Goal: Task Accomplishment & Management: Use online tool/utility

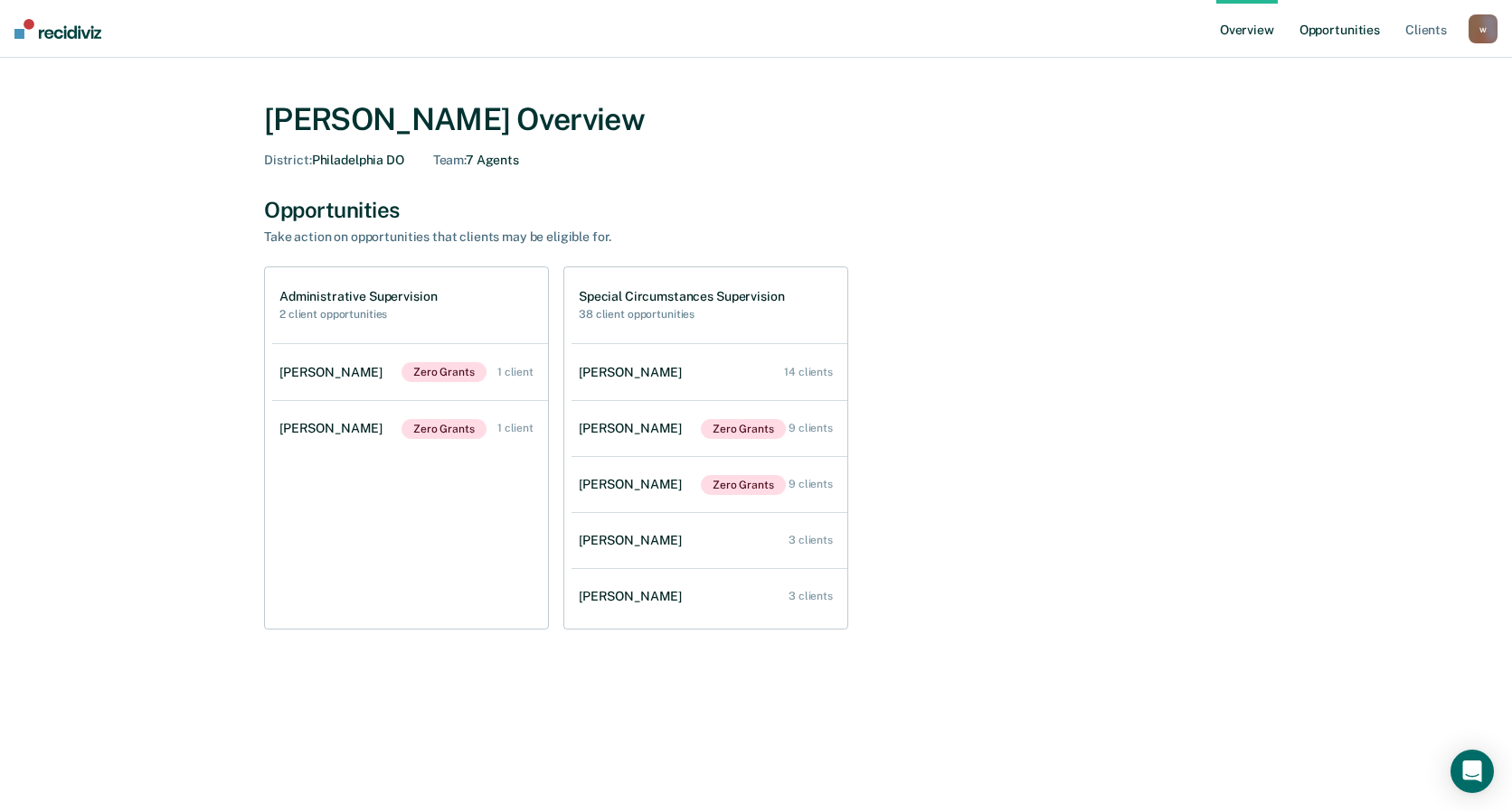
click at [1315, 30] on link "Opportunities" at bounding box center [1340, 29] width 88 height 58
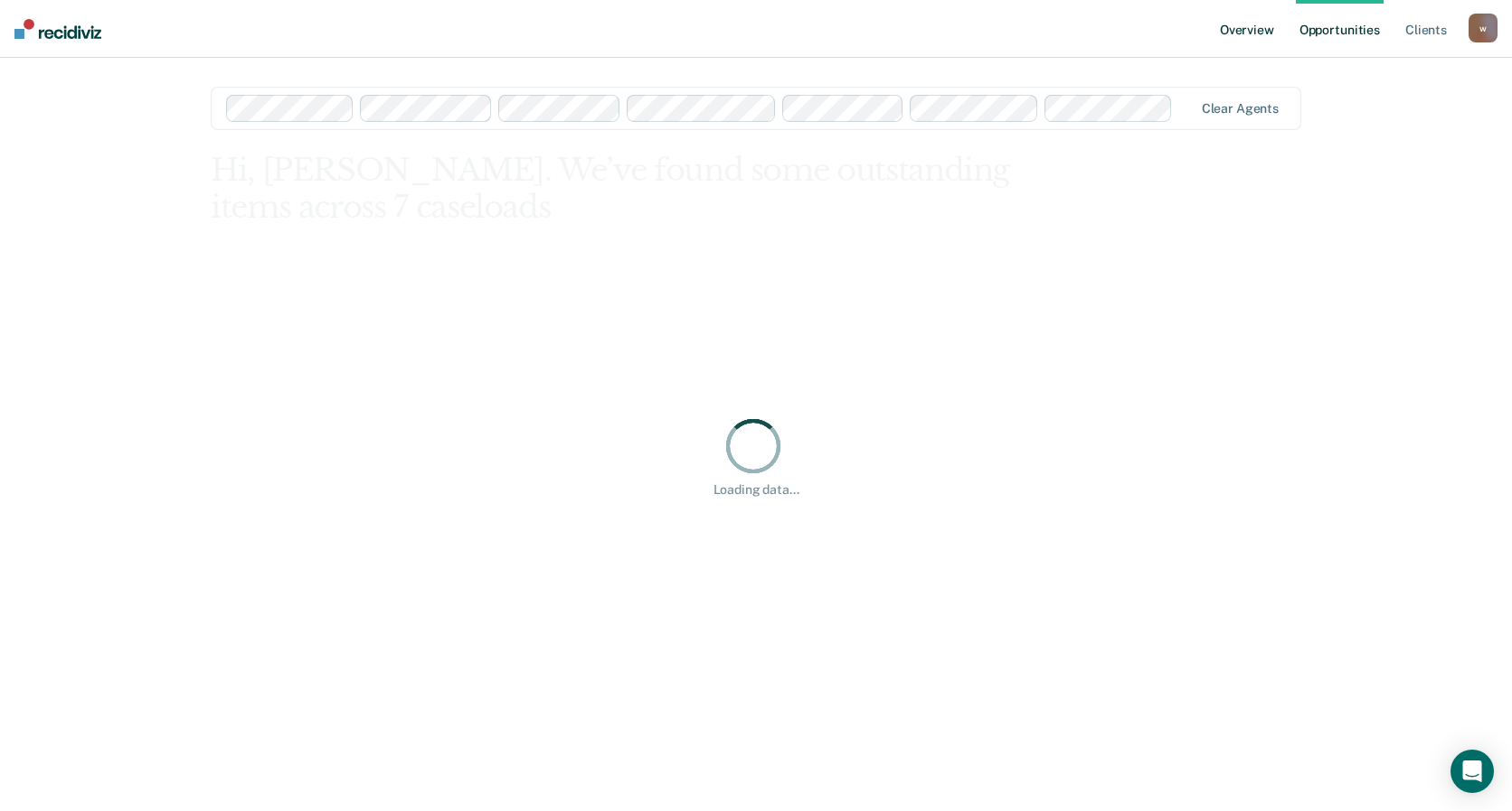
click at [1243, 33] on link "Overview" at bounding box center [1246, 29] width 61 height 58
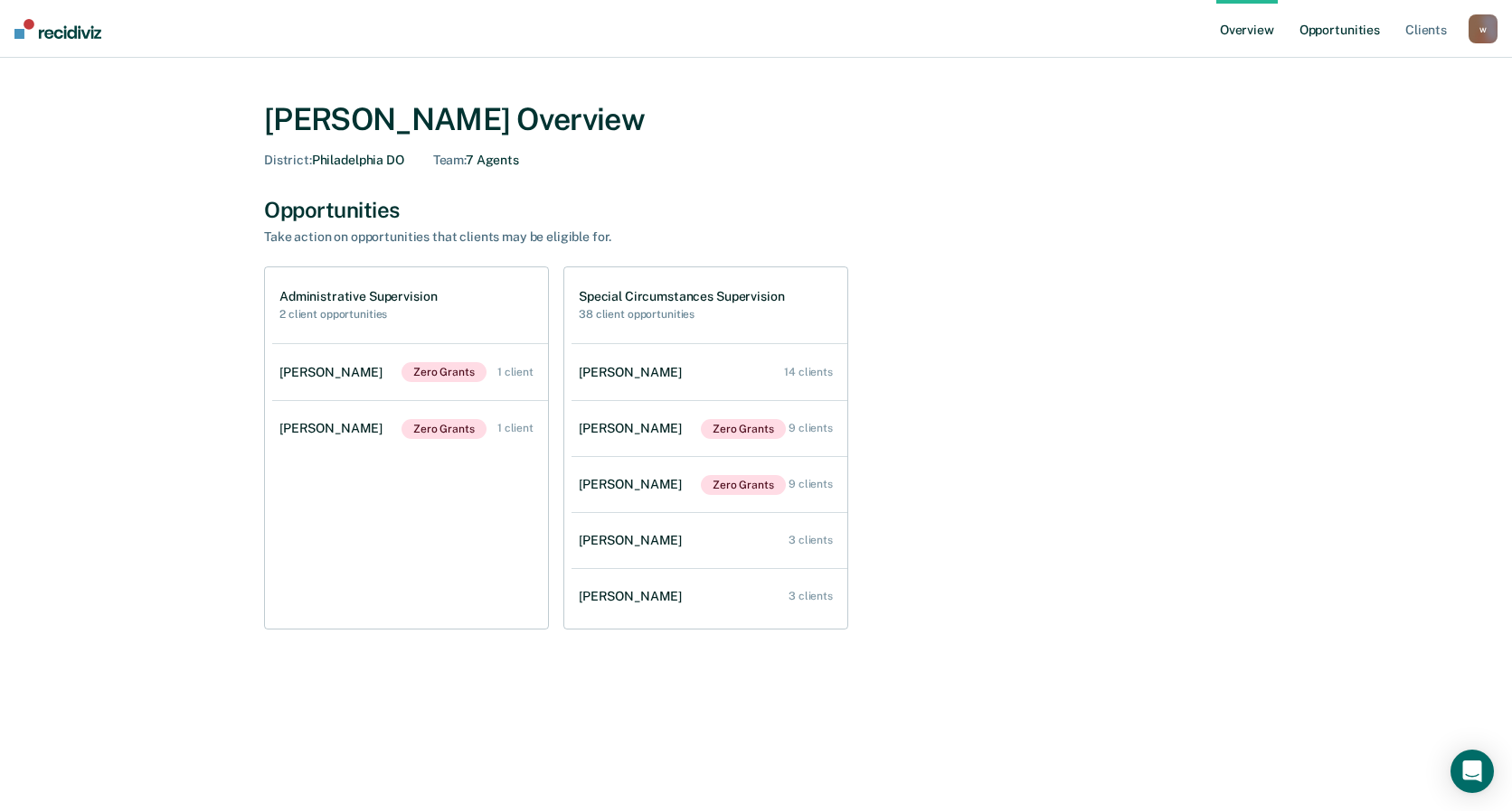
click at [1343, 42] on link "Opportunities" at bounding box center [1340, 29] width 88 height 58
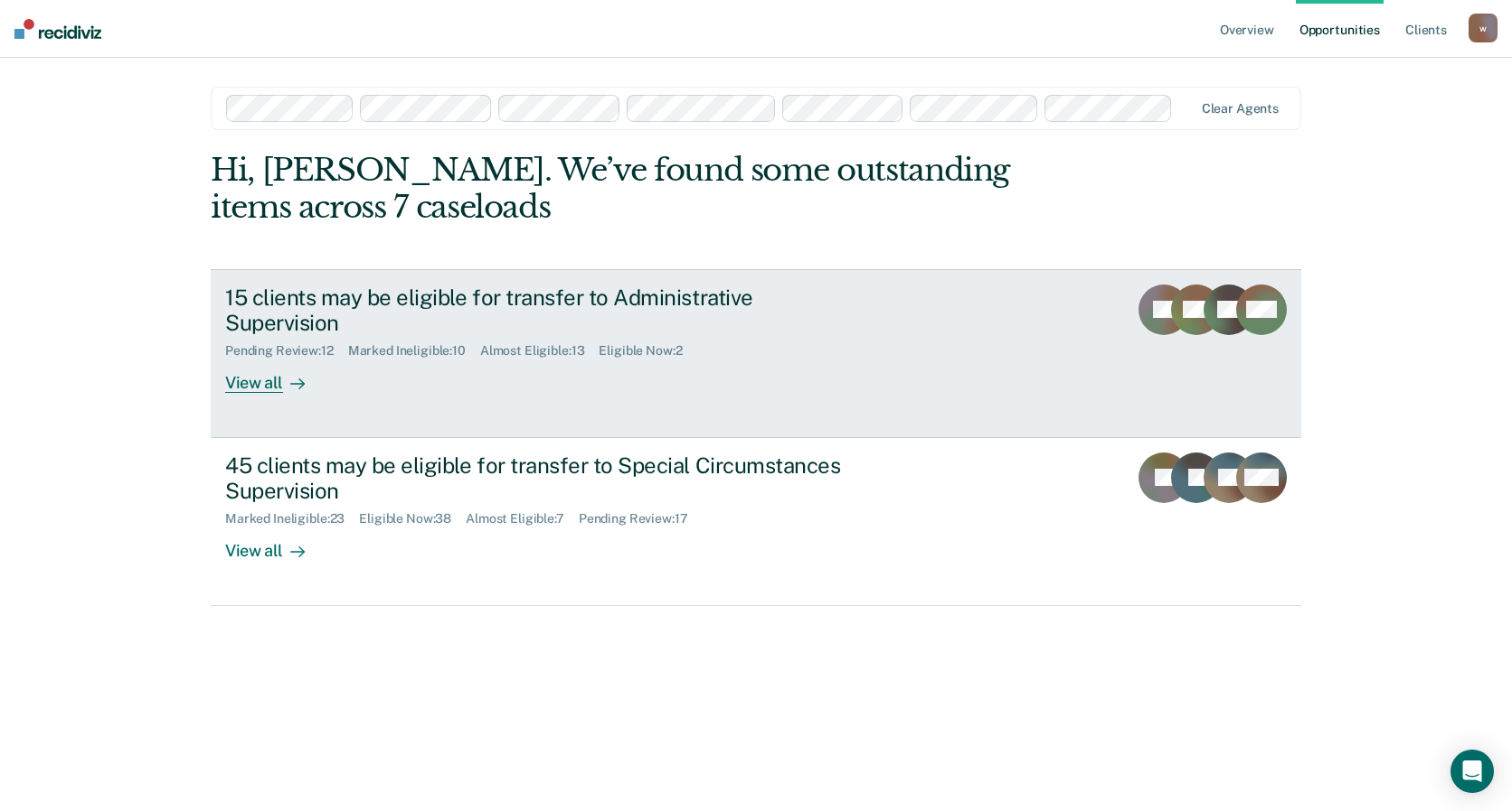
click at [933, 340] on link "15 clients may be eligible for transfer to Administrative Supervision Pending R…" at bounding box center [755, 353] width 1091 height 169
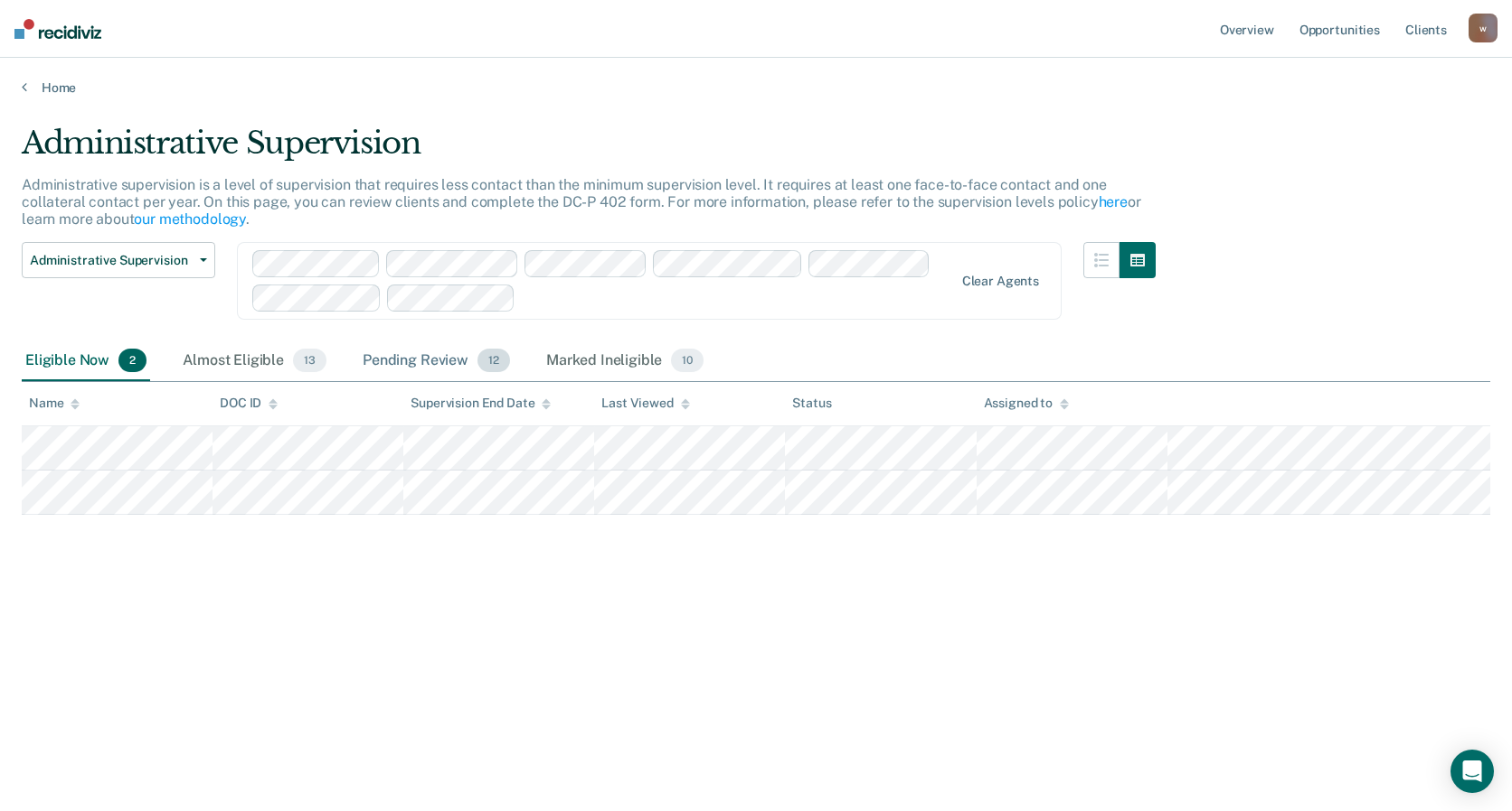
click at [396, 363] on div "Pending Review 12" at bounding box center [437, 362] width 155 height 40
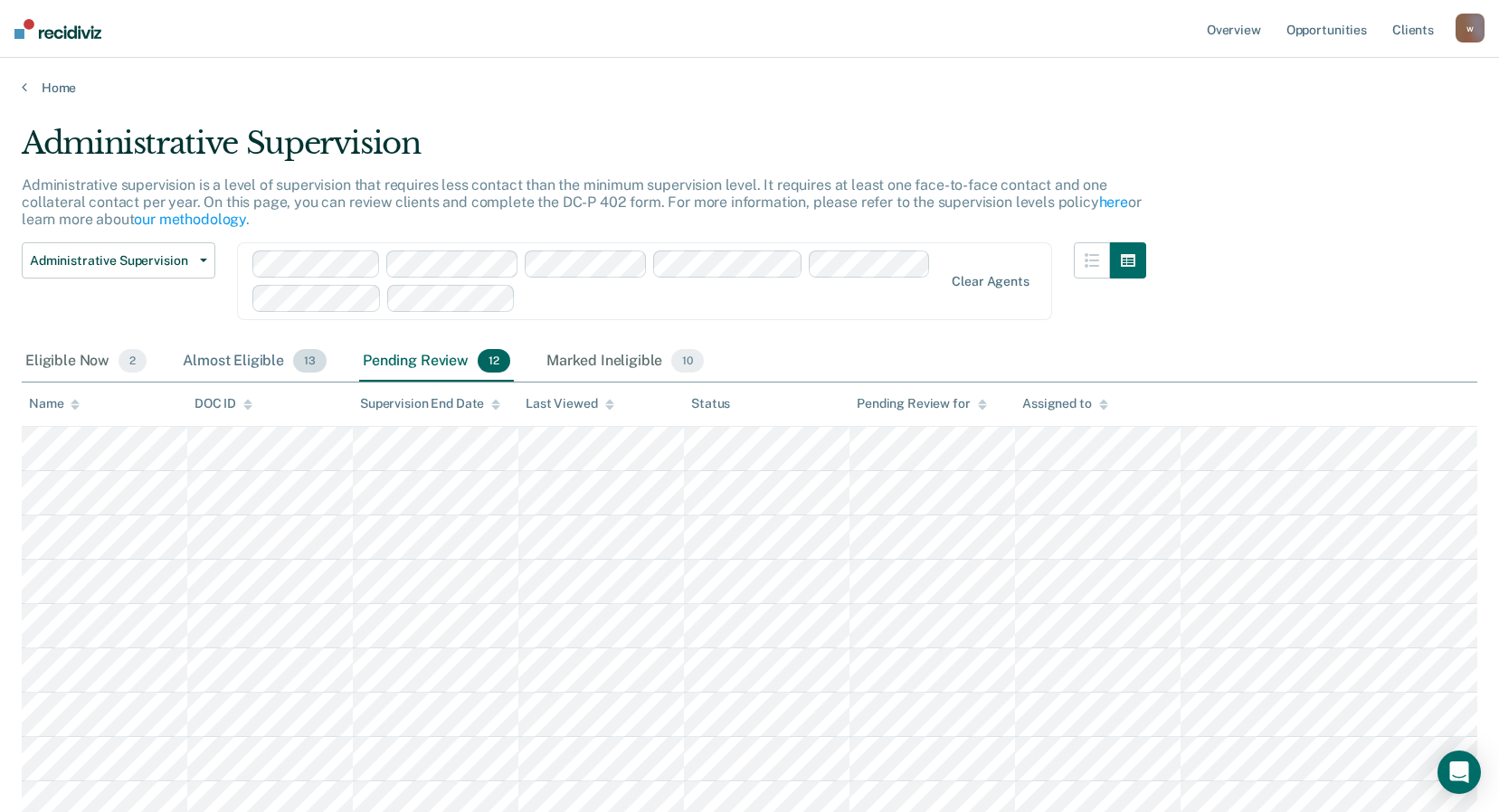
click at [254, 357] on div "Almost Eligible 13" at bounding box center [254, 362] width 151 height 40
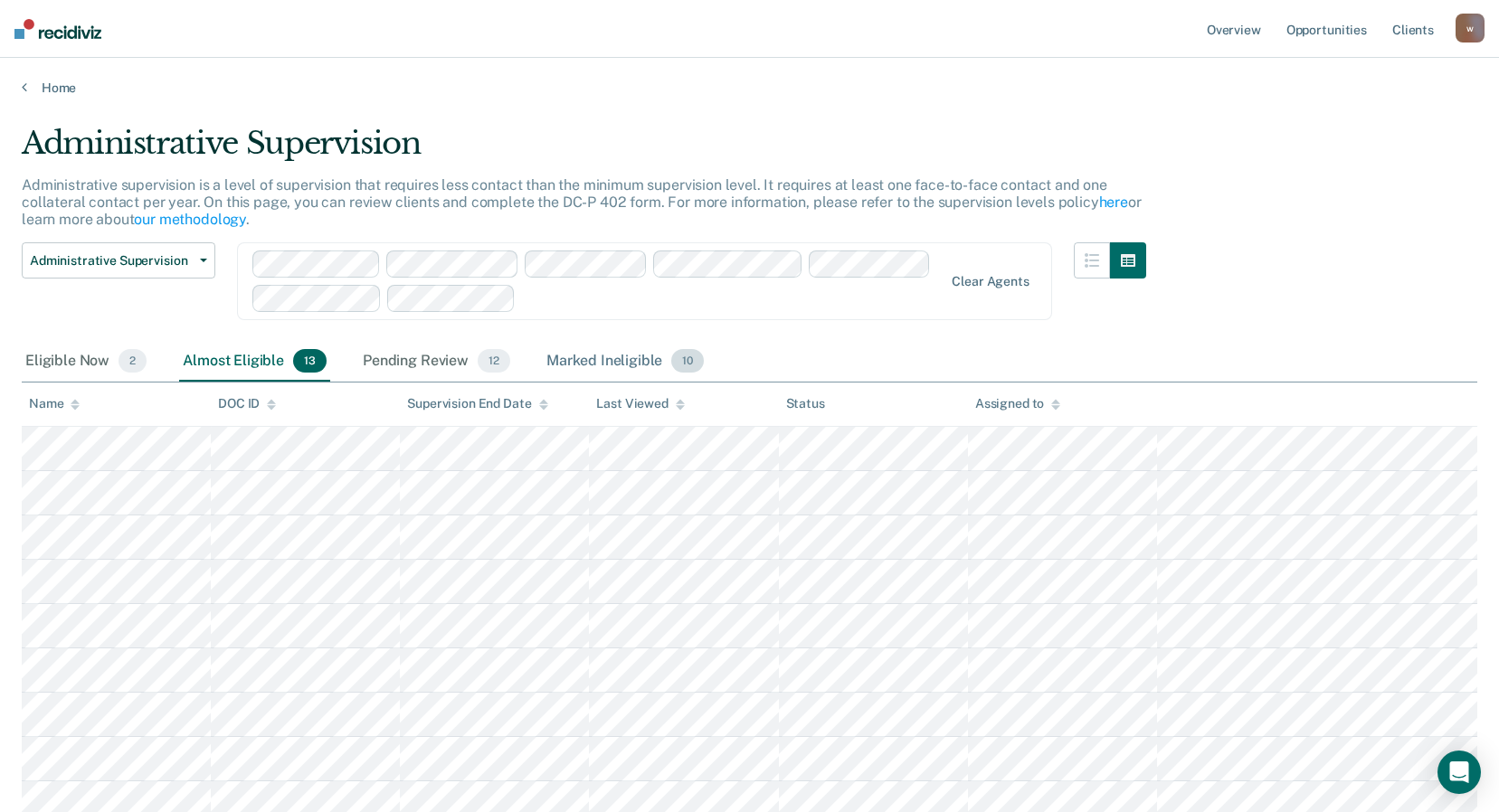
click at [588, 361] on div "Marked Ineligible 10" at bounding box center [626, 362] width 165 height 40
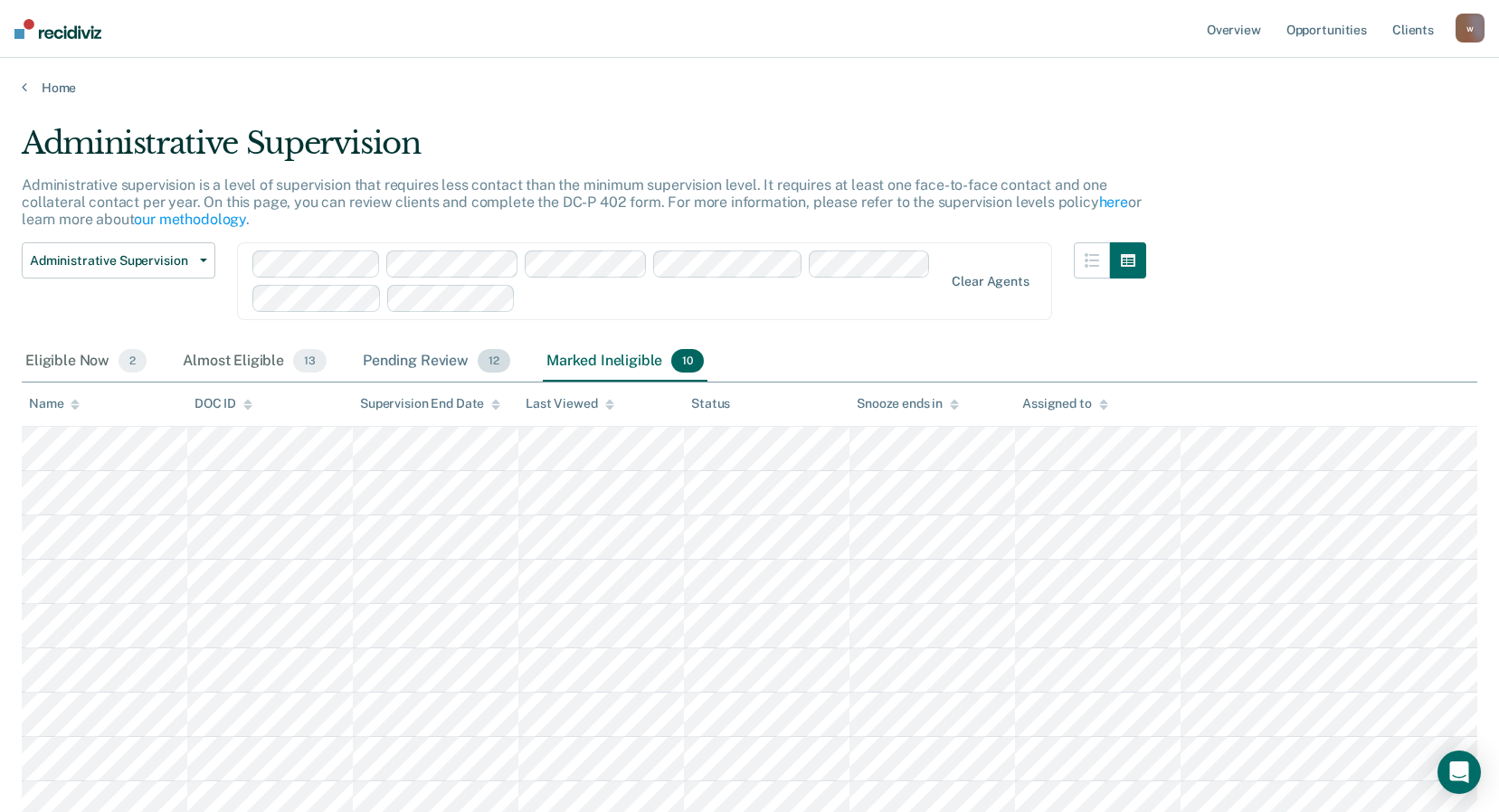
click at [430, 360] on div "Pending Review 12" at bounding box center [437, 362] width 155 height 40
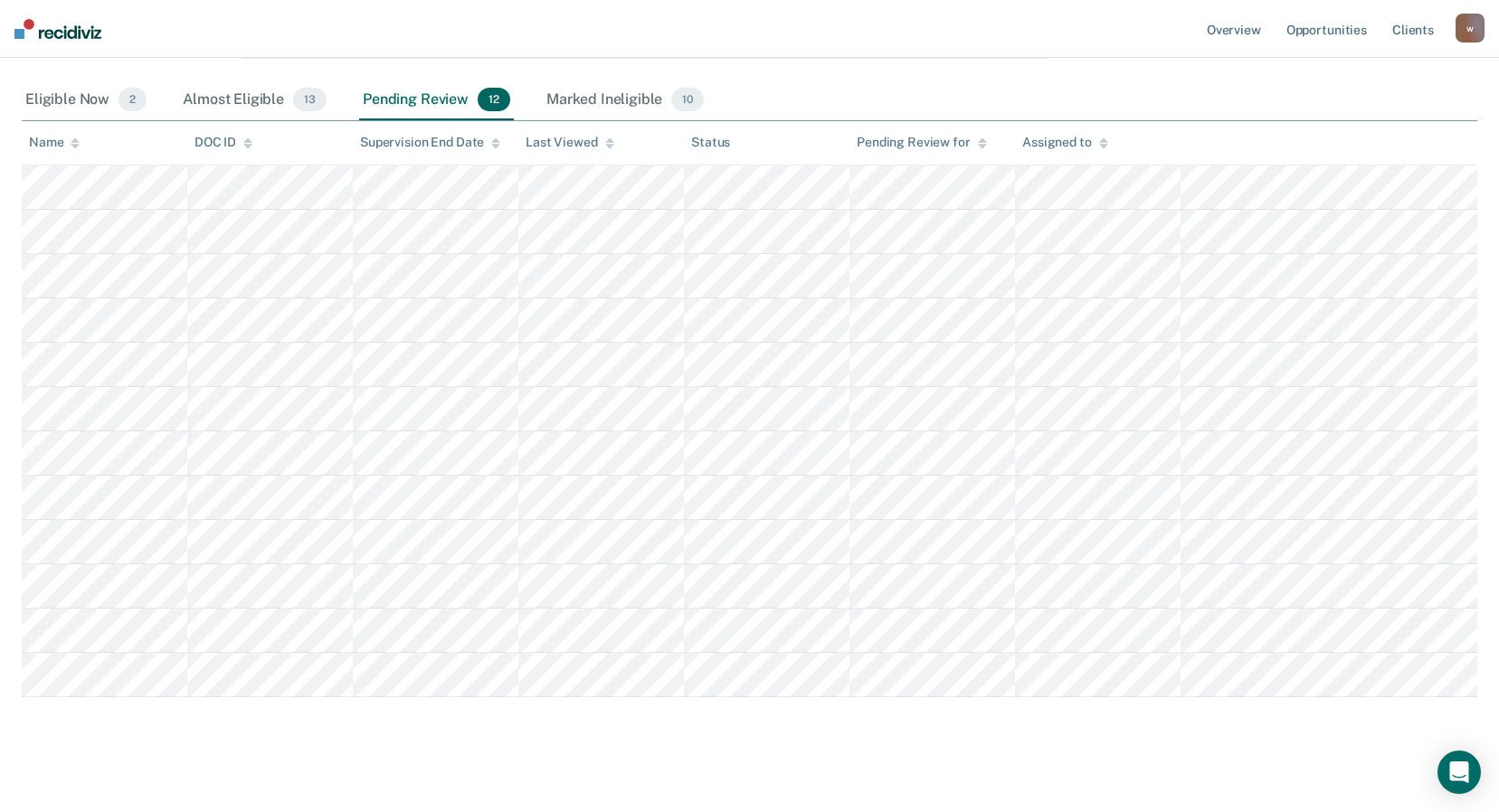
scroll to position [276, 0]
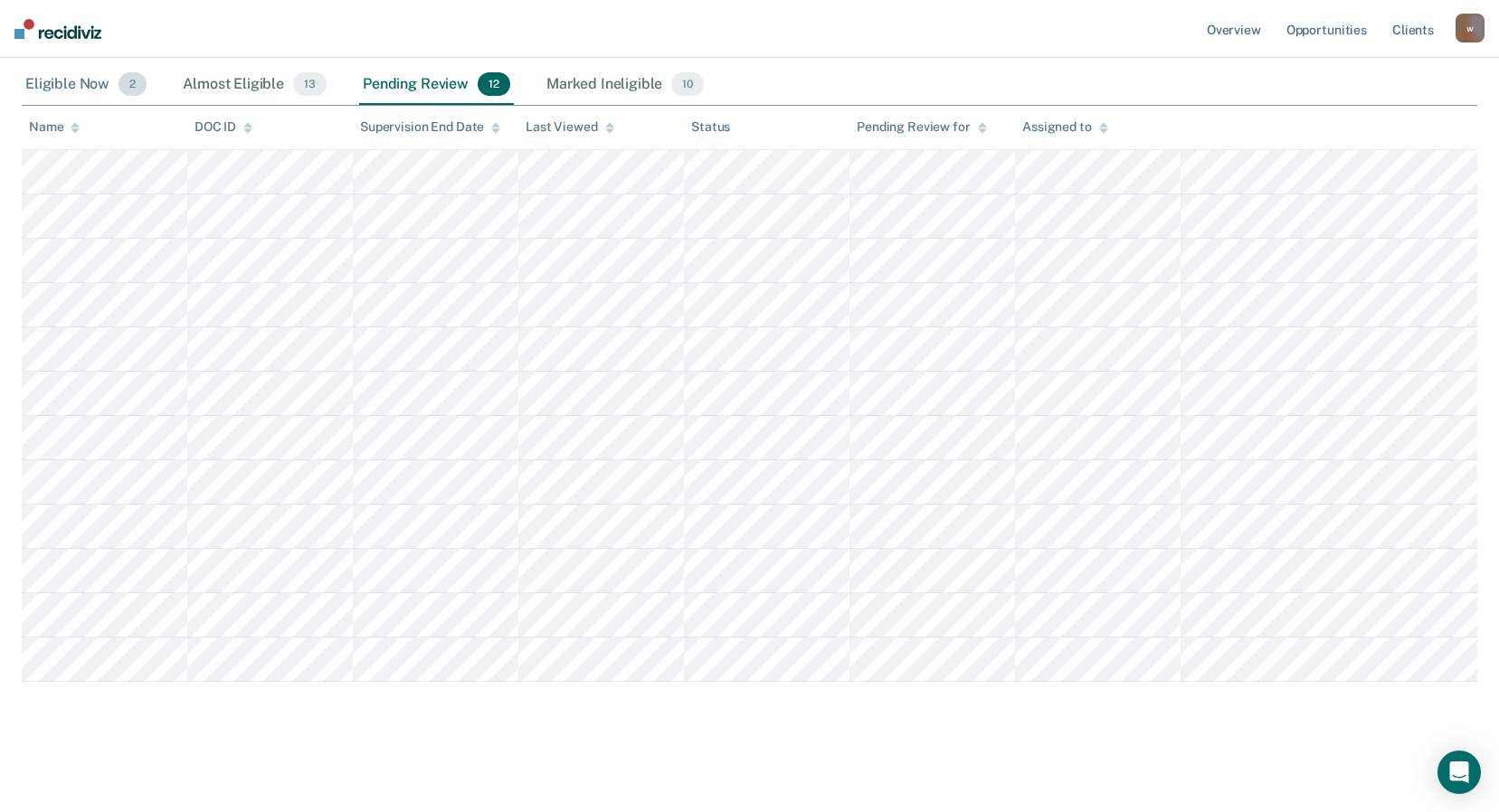
click at [60, 87] on div "Eligible Now 2" at bounding box center [86, 85] width 128 height 40
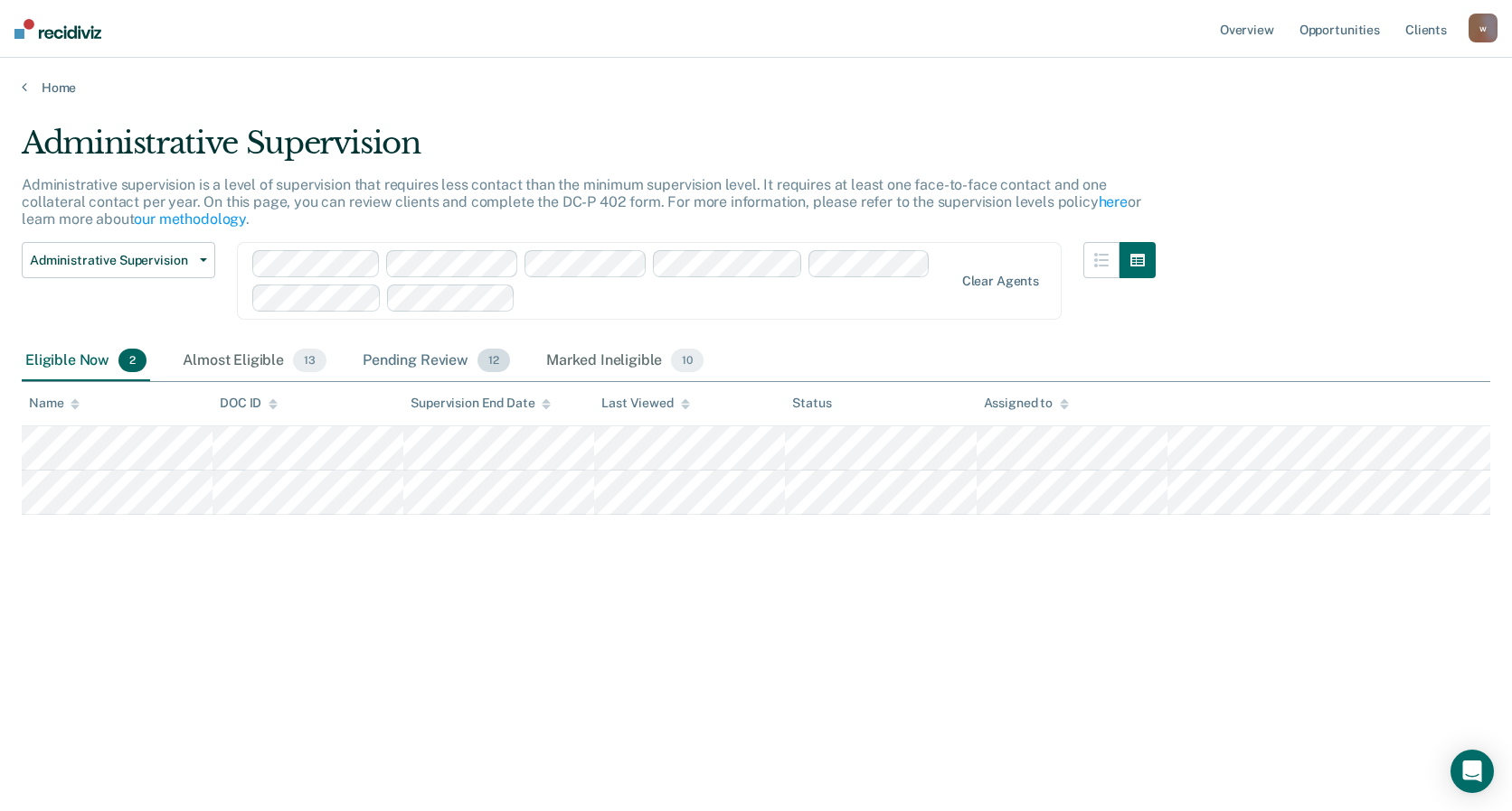
click at [421, 367] on div "Pending Review 12" at bounding box center [437, 362] width 155 height 40
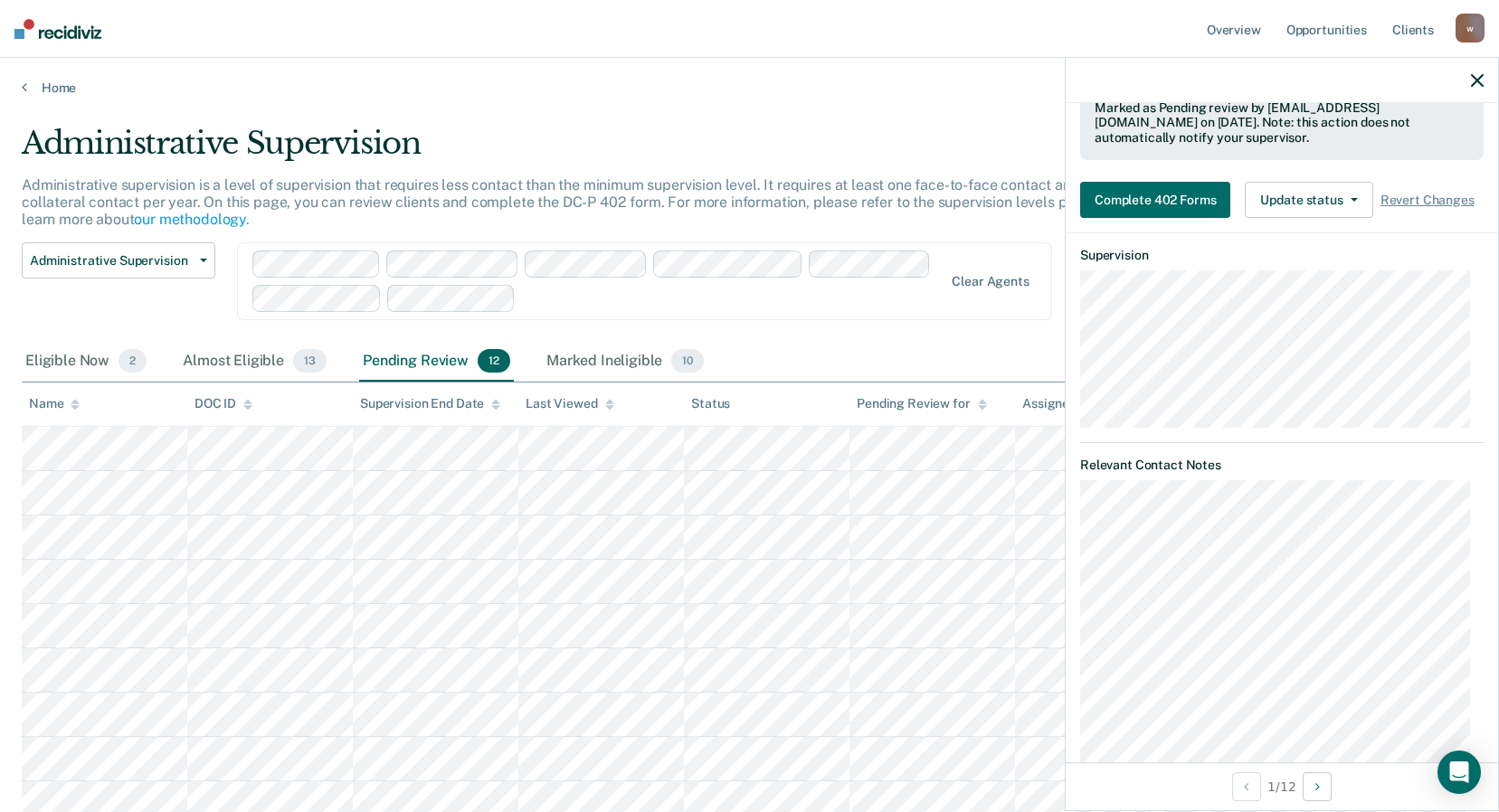
scroll to position [542, 0]
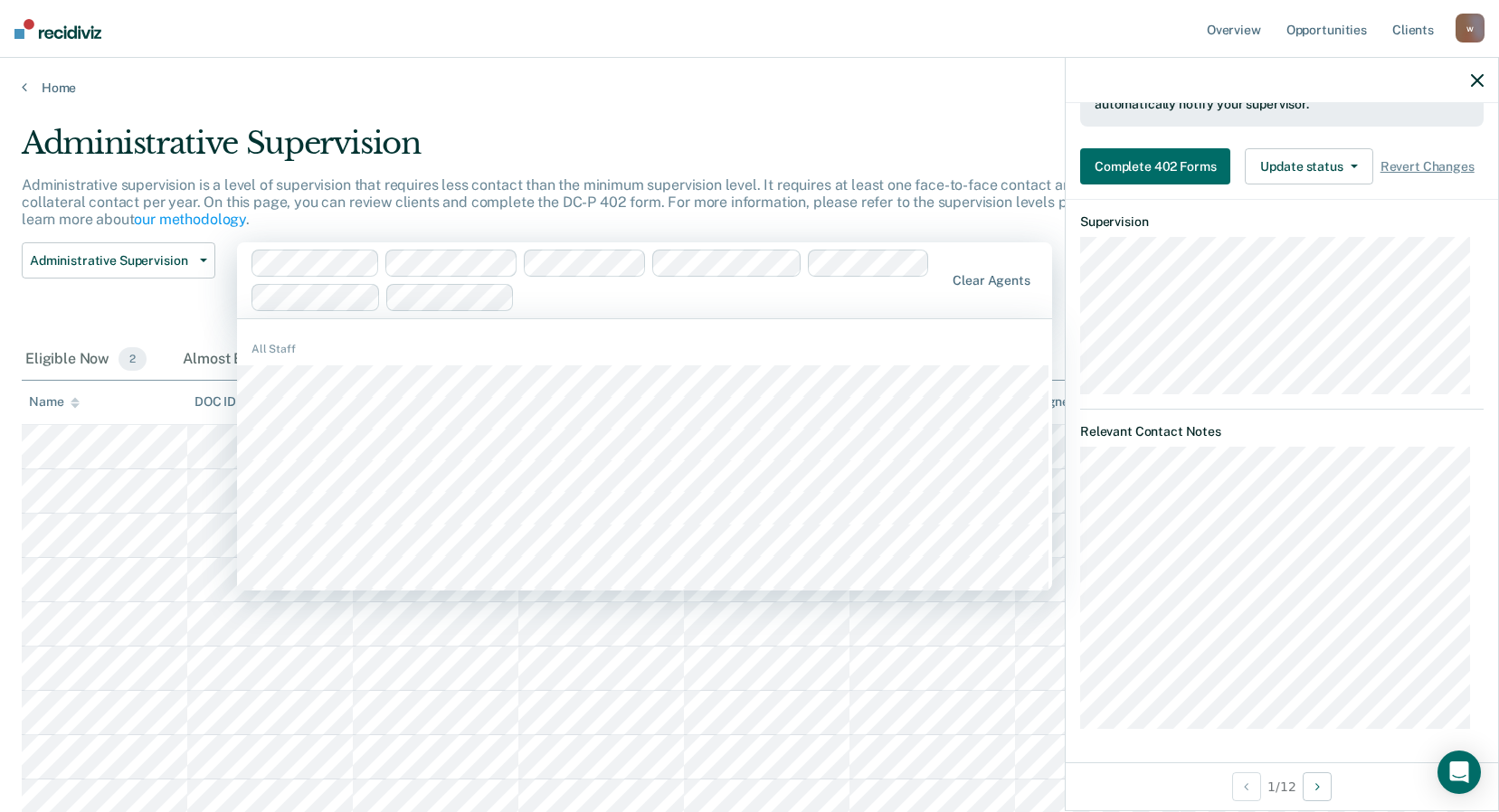
click at [946, 311] on div at bounding box center [599, 280] width 694 height 61
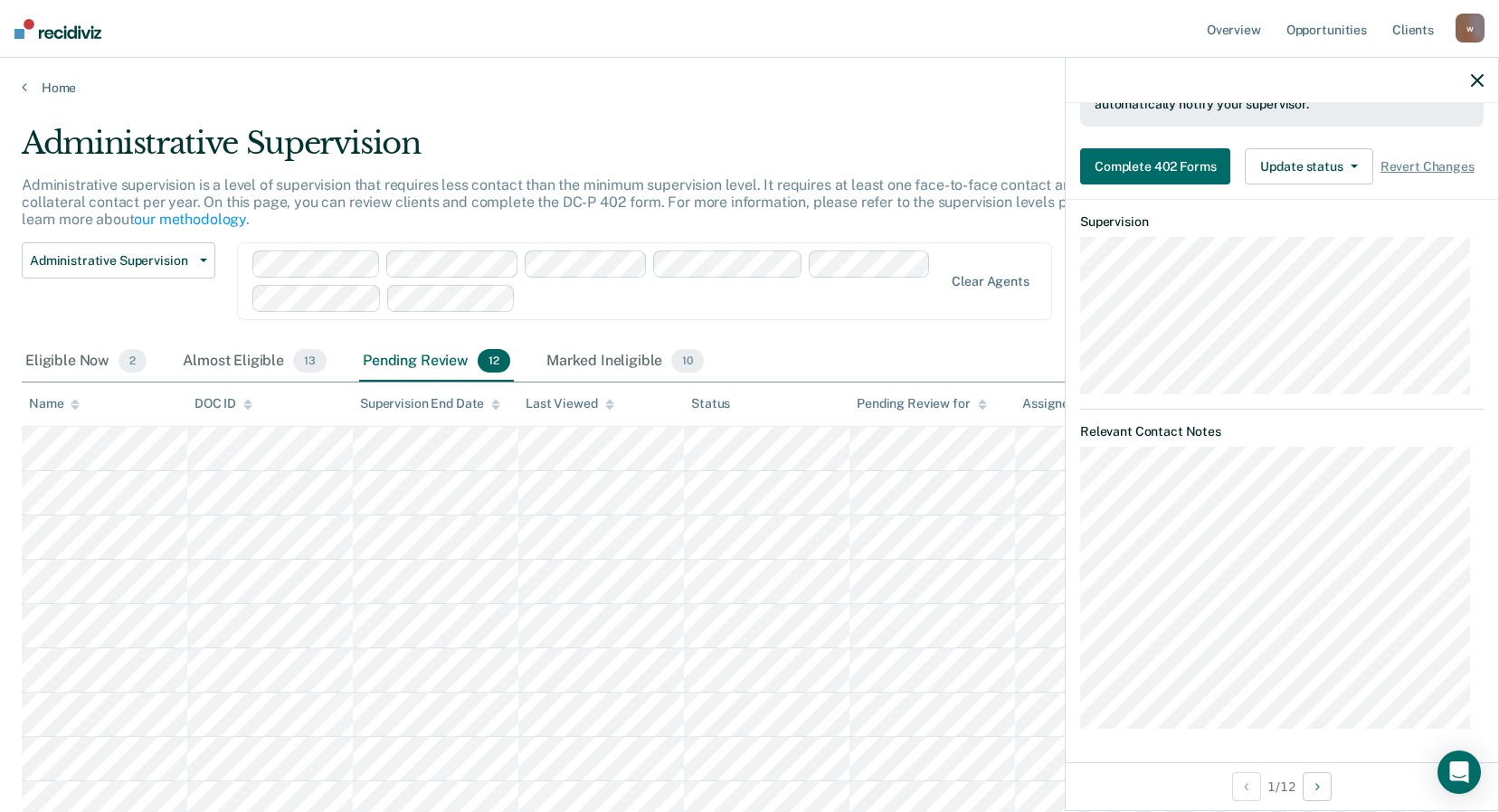
click at [931, 104] on main "Administrative Supervision Administrative supervision is a level of supervision…" at bounding box center [749, 589] width 1499 height 988
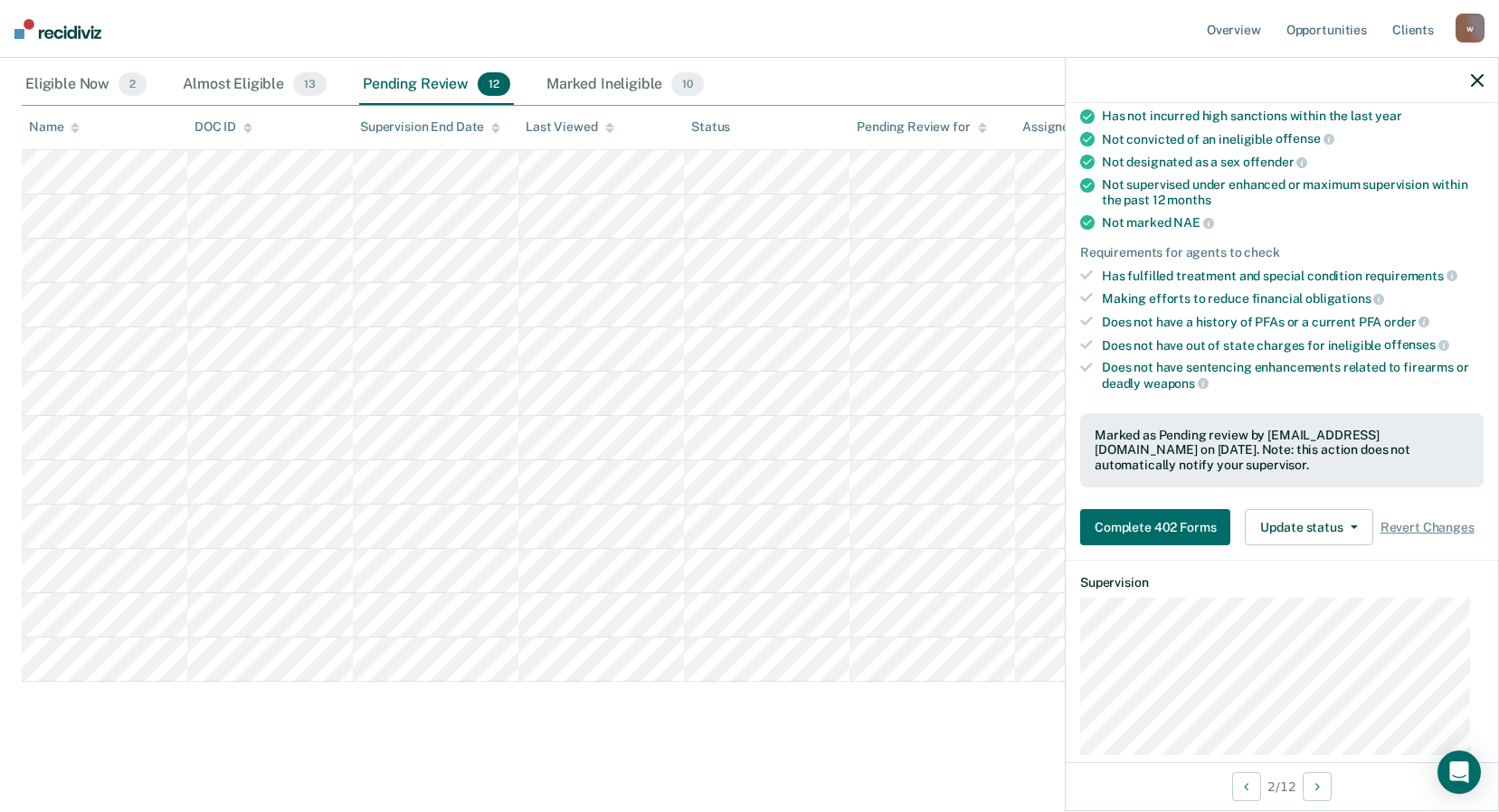
scroll to position [0, 0]
